Goal: Transaction & Acquisition: Purchase product/service

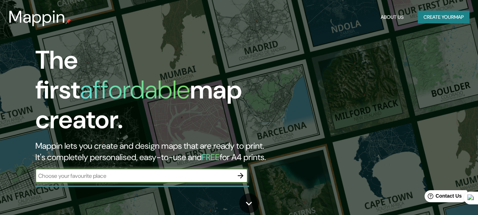
click at [209, 172] on input "text" at bounding box center [134, 176] width 198 height 8
click at [242, 171] on icon "button" at bounding box center [240, 175] width 8 height 8
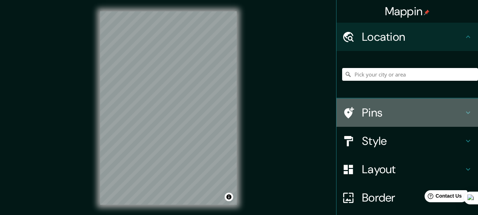
click at [464, 111] on icon at bounding box center [468, 112] width 8 height 8
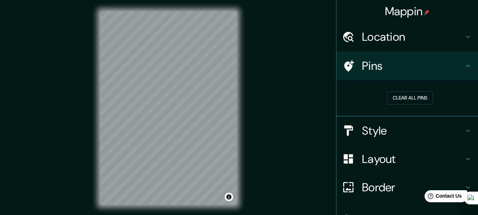
click at [393, 130] on h4 "Style" at bounding box center [413, 130] width 102 height 14
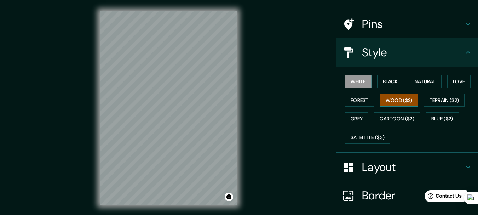
scroll to position [96, 0]
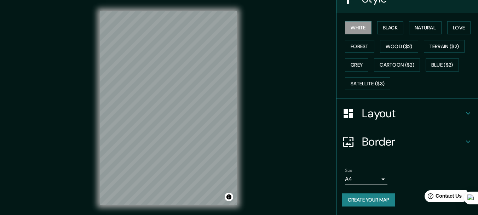
click at [426, 109] on h4 "Layout" at bounding box center [413, 113] width 102 height 14
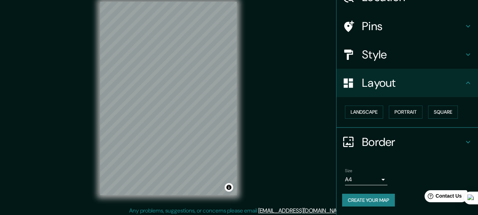
scroll to position [12, 0]
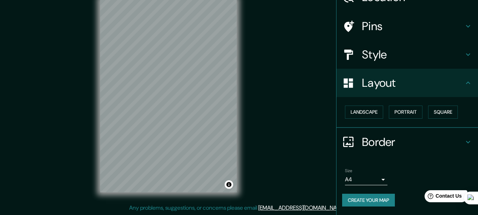
click at [369, 183] on body "Mappin Location Pins Style Layout Landscape Portrait Square Border Choose a bor…" at bounding box center [239, 95] width 478 height 215
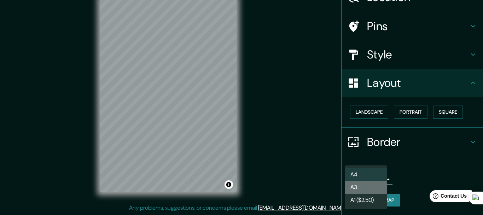
click at [367, 187] on li "A3" at bounding box center [366, 187] width 42 height 13
type input "a4"
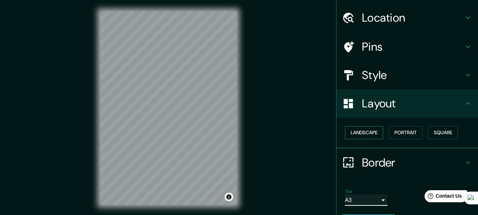
scroll to position [0, 0]
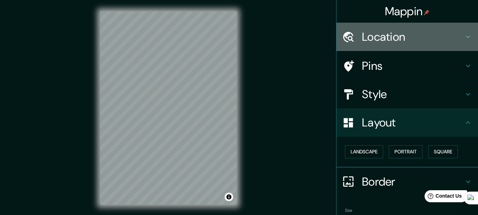
click at [428, 37] on h4 "Location" at bounding box center [413, 37] width 102 height 14
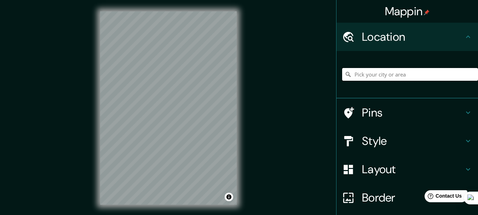
click at [401, 74] on input "Pick your city or area" at bounding box center [410, 74] width 136 height 13
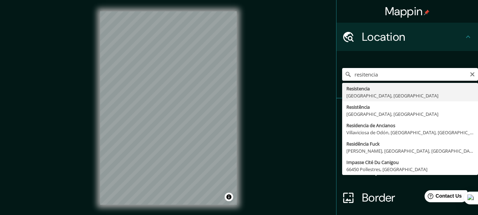
type input "Resistencia, [GEOGRAPHIC_DATA], [GEOGRAPHIC_DATA]"
